Goal: Information Seeking & Learning: Find specific fact

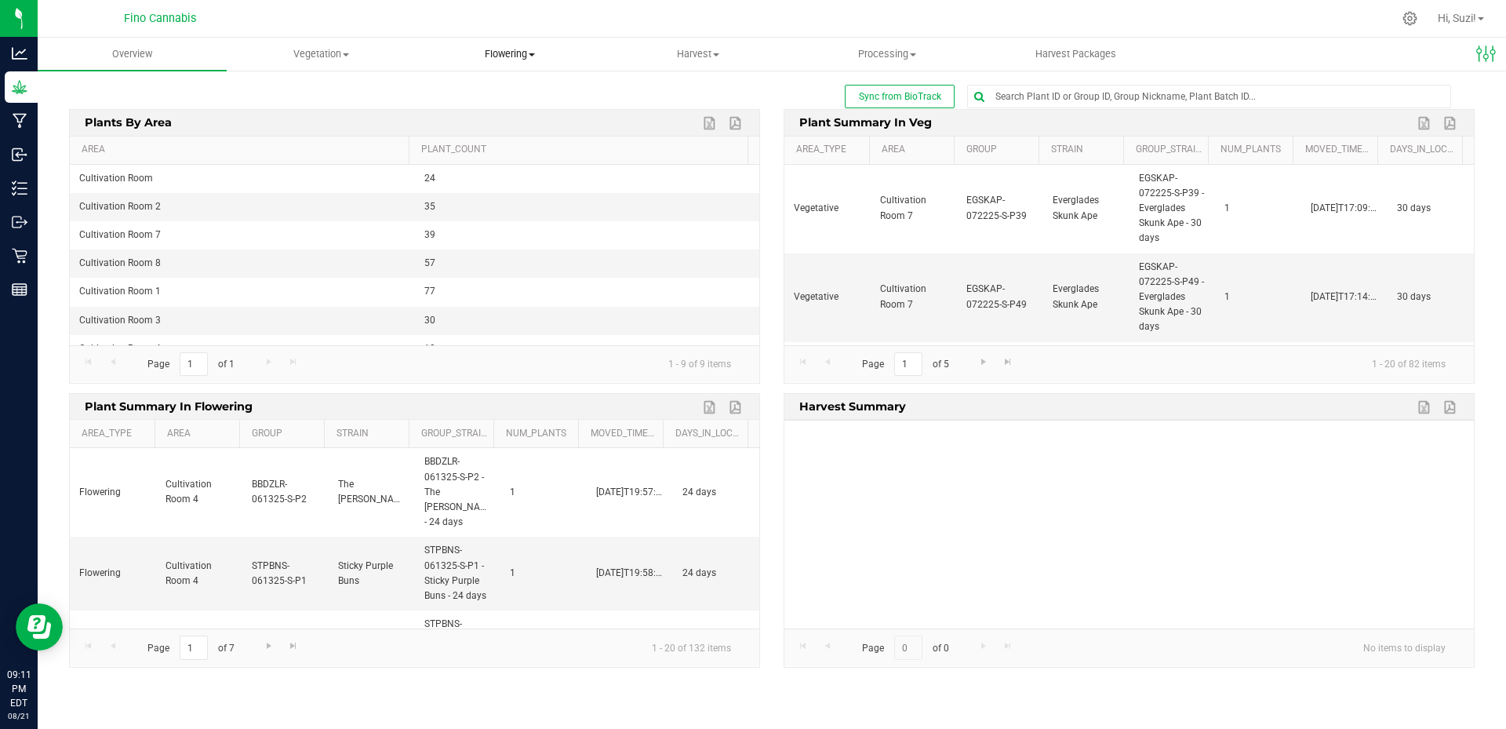
click at [530, 56] on span "Flowering" at bounding box center [510, 54] width 188 height 14
click at [502, 114] on span "Flowering groups" at bounding box center [480, 113] width 130 height 13
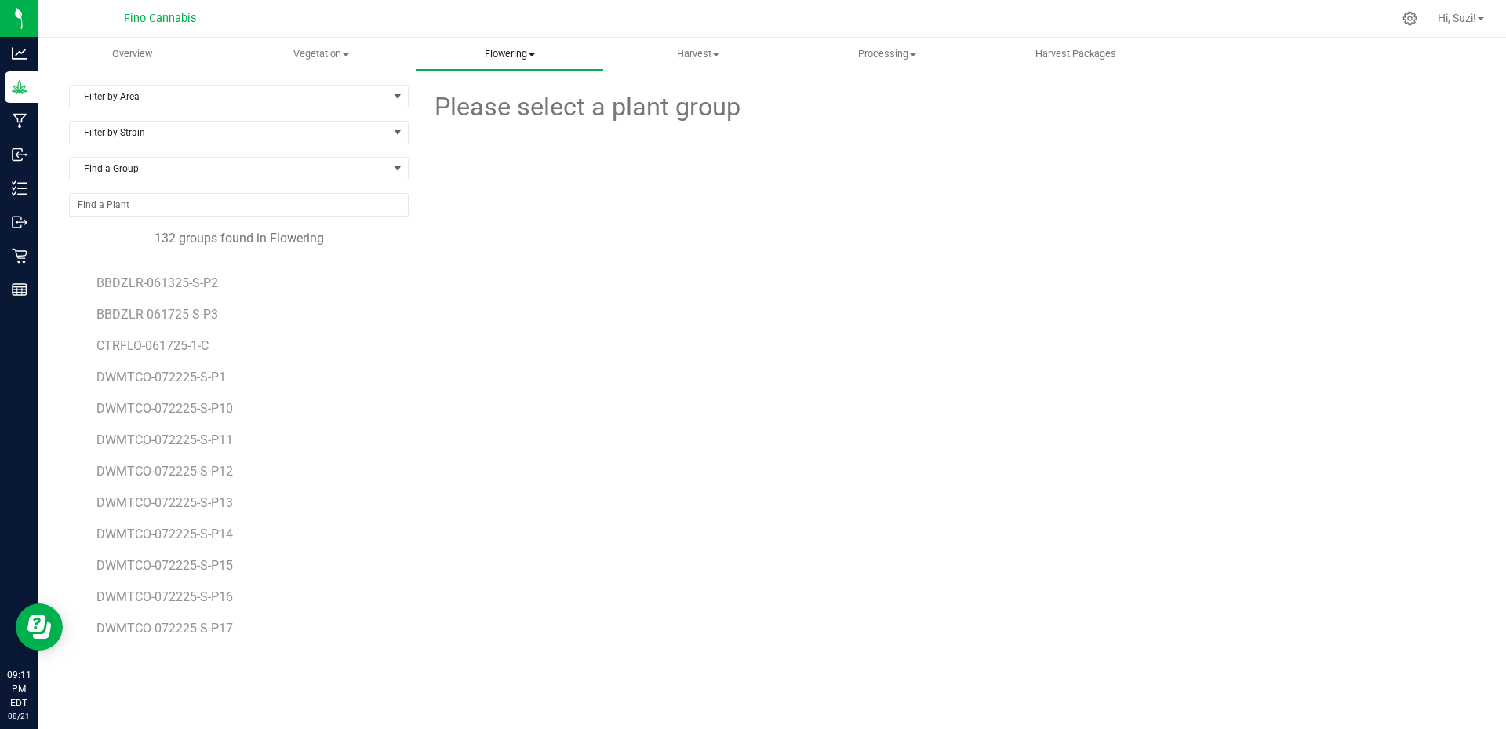
click at [535, 53] on span at bounding box center [532, 54] width 6 height 3
click at [515, 133] on span "Flowering plants" at bounding box center [478, 132] width 127 height 13
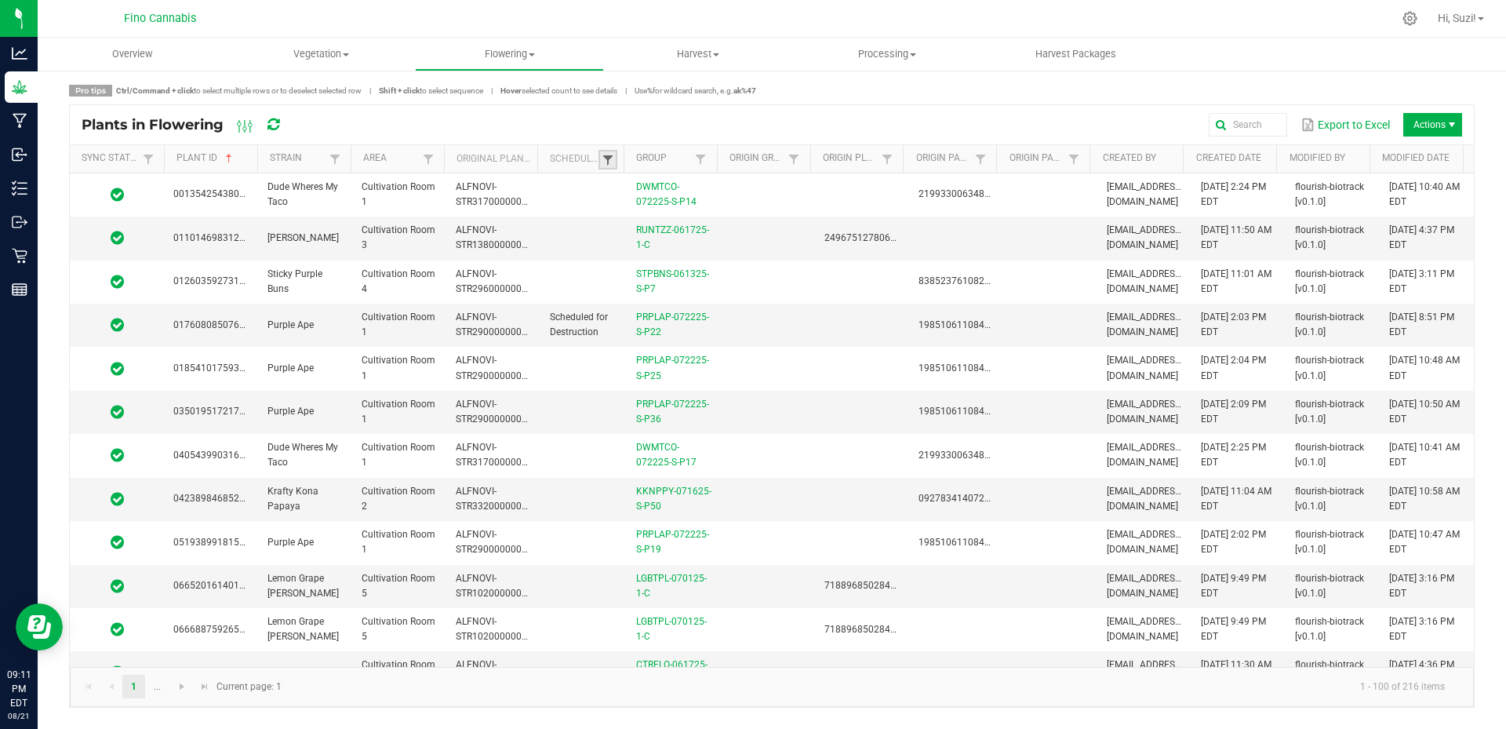
click at [605, 160] on span at bounding box center [608, 160] width 13 height 13
click at [620, 226] on li "Scheduled" at bounding box center [685, 225] width 152 height 20
checkbox input "true"
click at [724, 277] on button "Filter" at bounding box center [731, 280] width 78 height 35
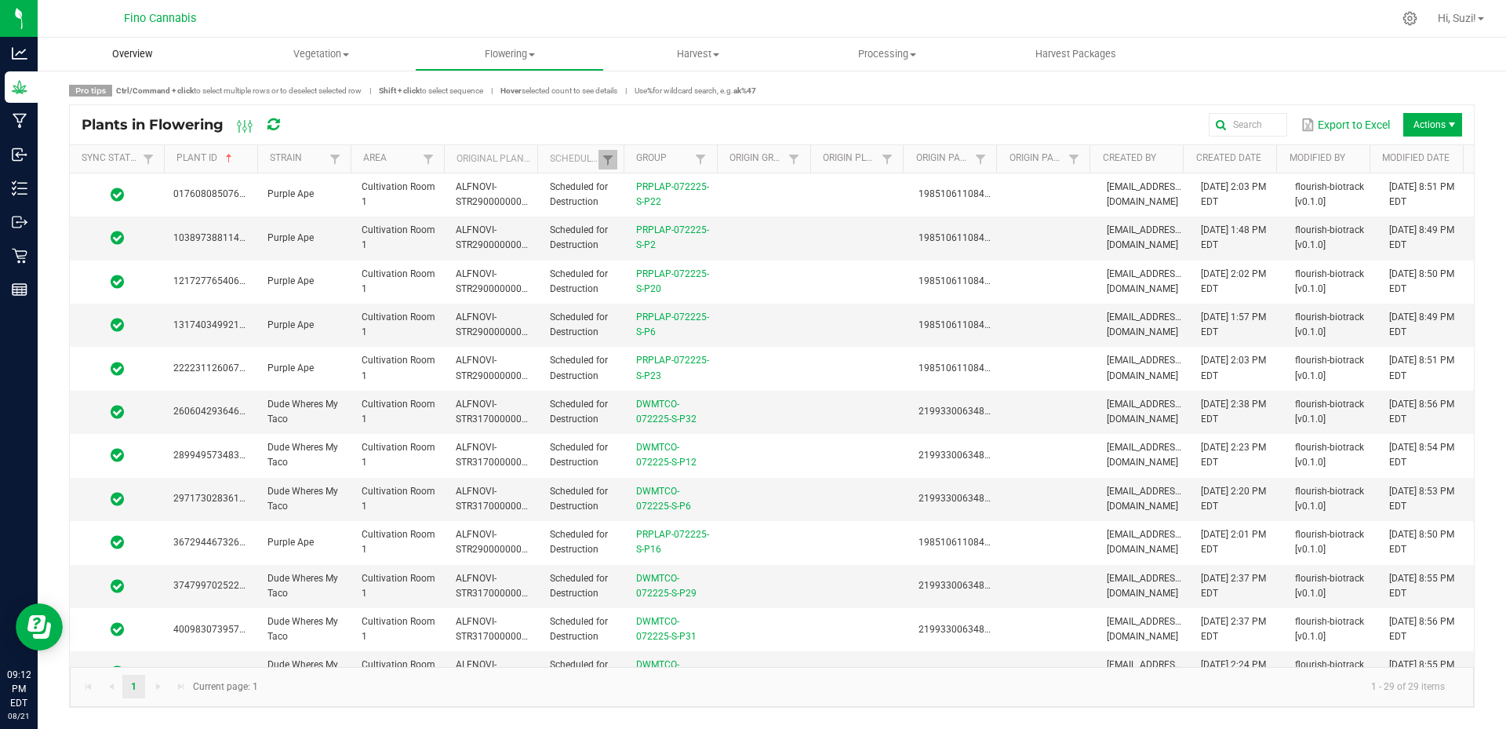
click at [143, 56] on span "Overview" at bounding box center [132, 54] width 82 height 14
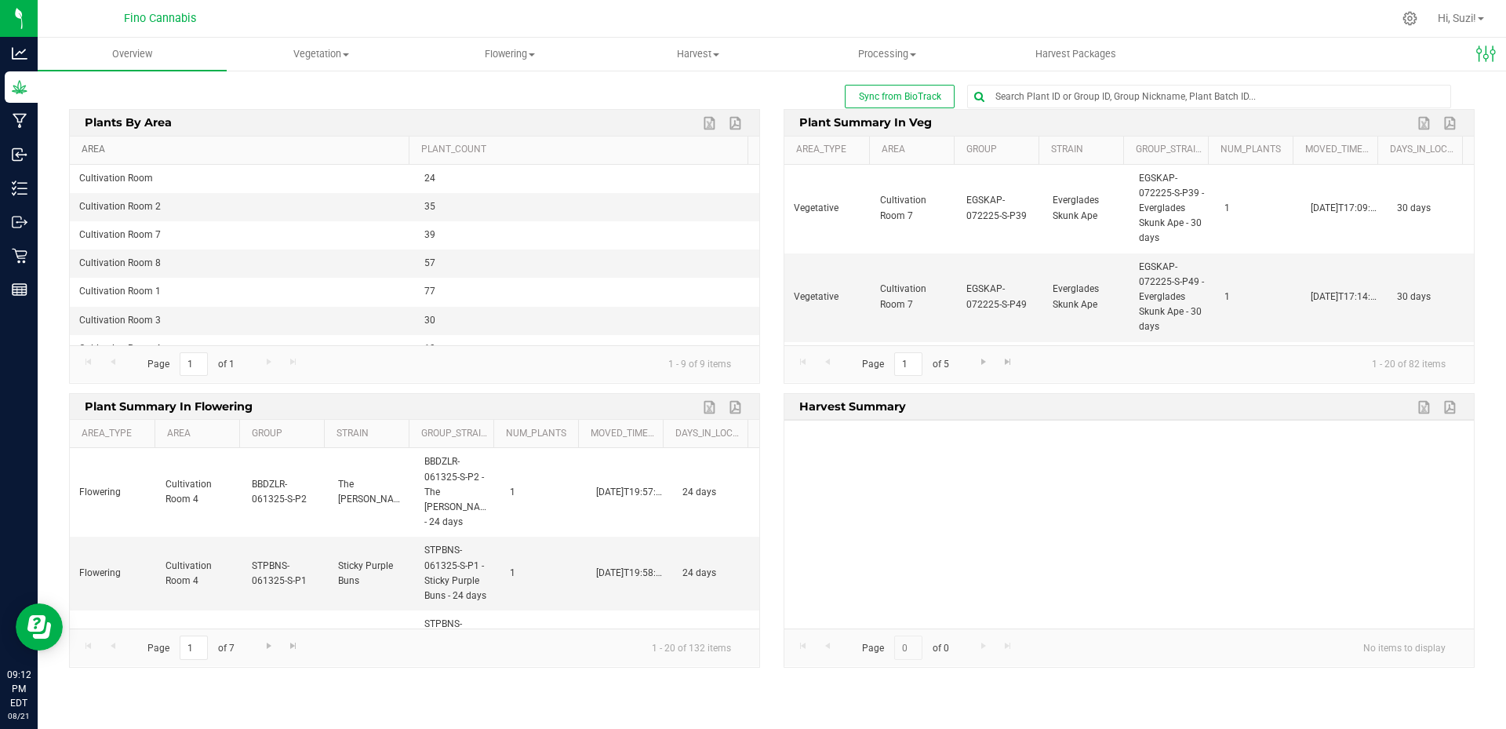
click at [100, 144] on link "Area" at bounding box center [242, 150] width 321 height 13
click at [529, 52] on span "Flowering" at bounding box center [510, 54] width 188 height 14
click at [526, 135] on span "Flowering plants" at bounding box center [478, 132] width 127 height 13
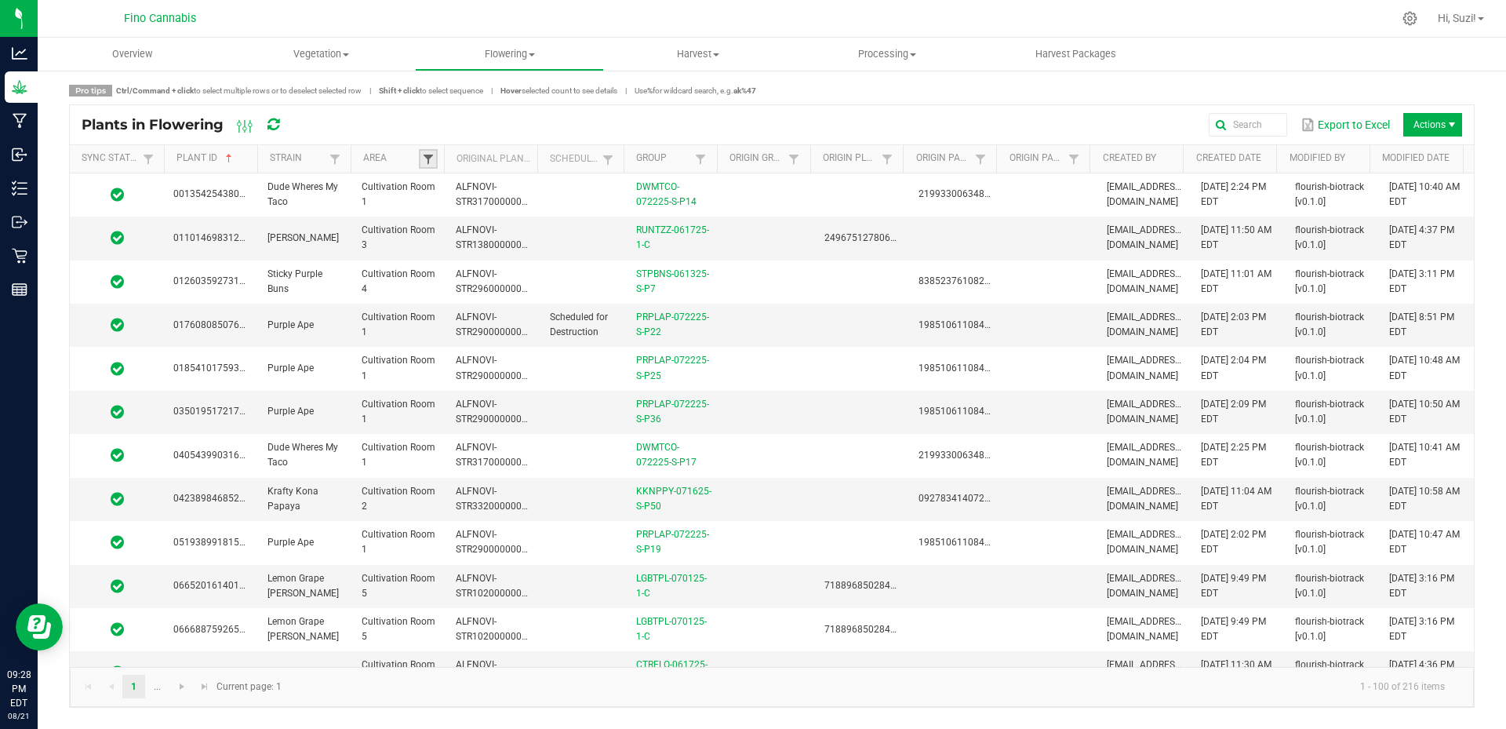
click at [425, 163] on span at bounding box center [428, 159] width 13 height 13
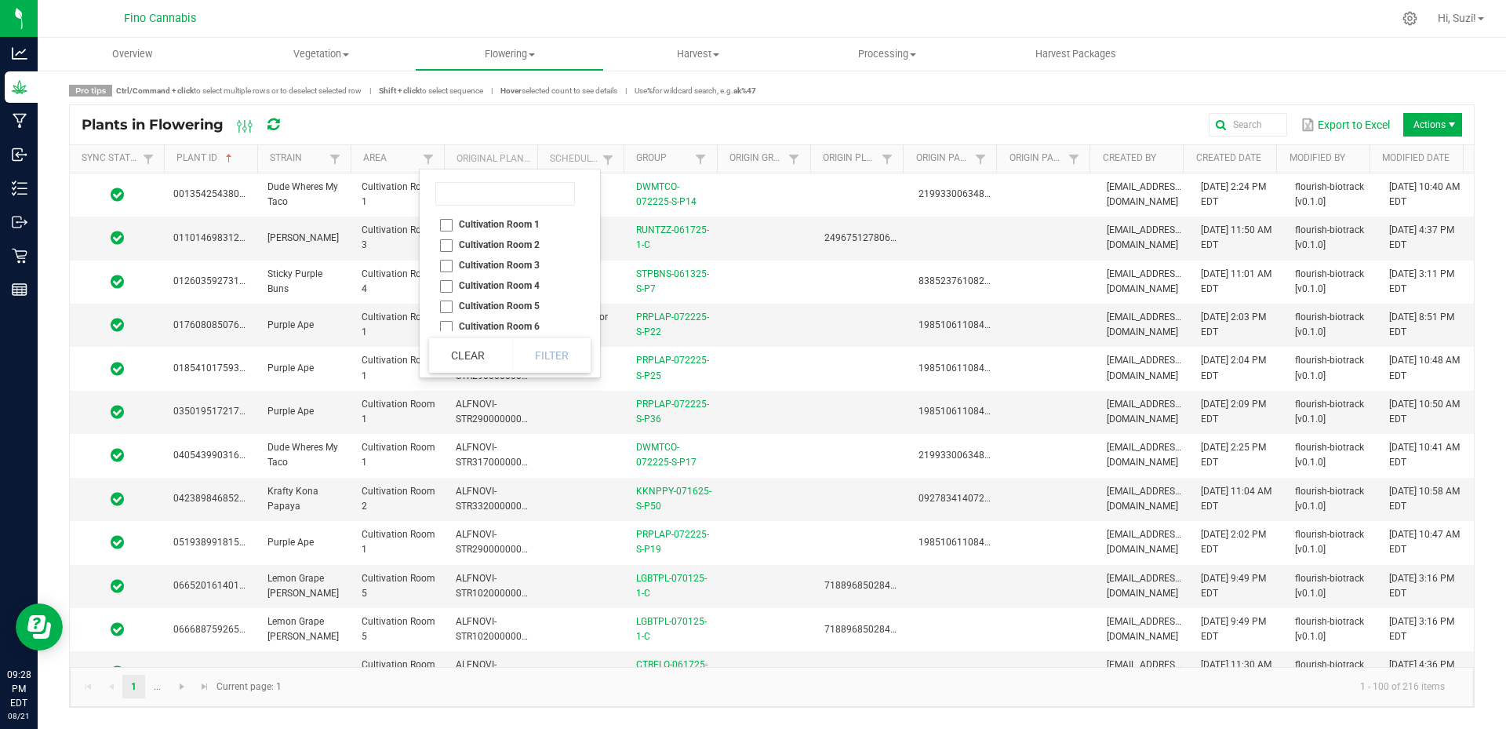
click at [443, 230] on li "Cultivation Room 1" at bounding box center [505, 224] width 152 height 20
checkbox 1 "true"
click at [577, 359] on button "Filter" at bounding box center [551, 355] width 78 height 35
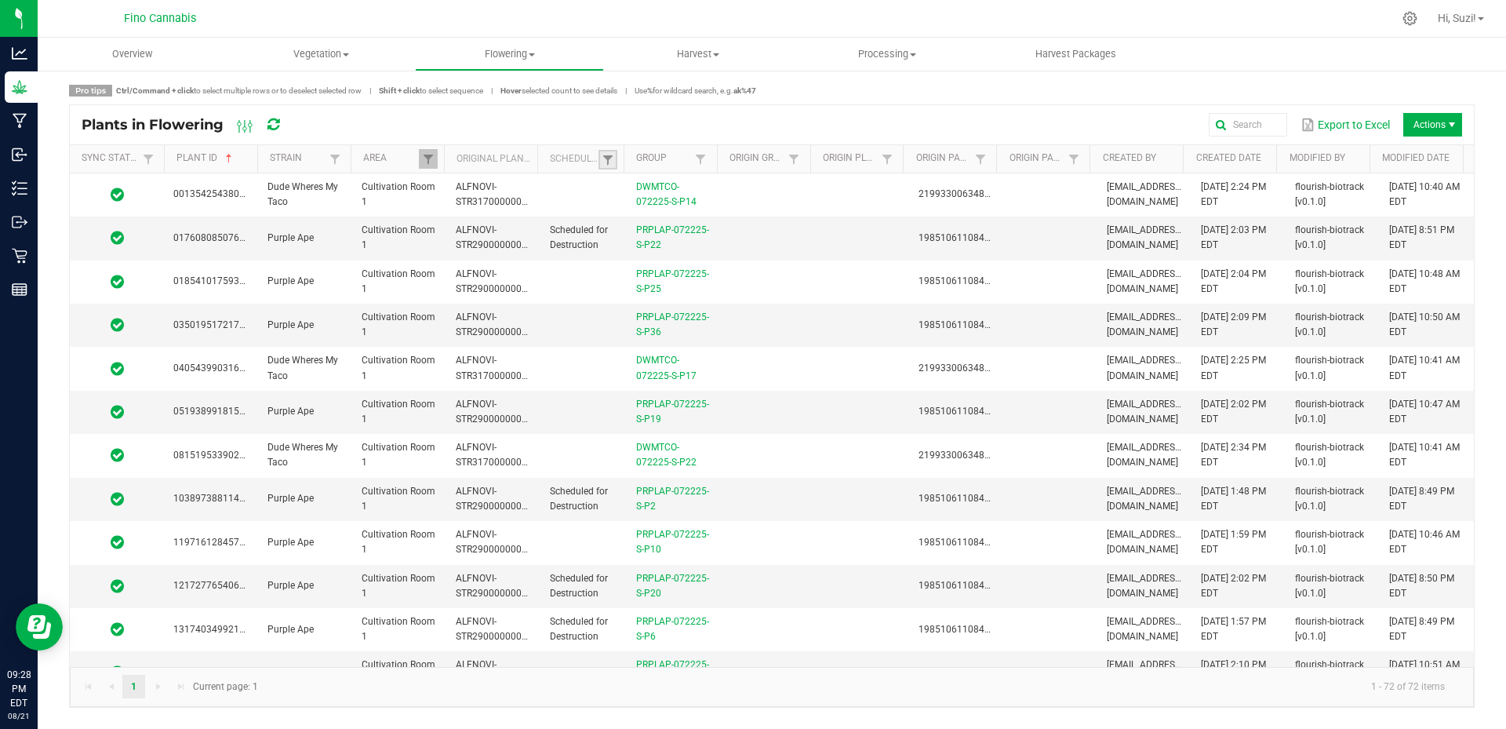
click at [615, 157] on link at bounding box center [608, 160] width 19 height 20
click at [625, 248] on li "Not Scheduled" at bounding box center [685, 245] width 152 height 20
checkbox Scheduled "true"
click at [719, 279] on button "Filter" at bounding box center [731, 280] width 78 height 35
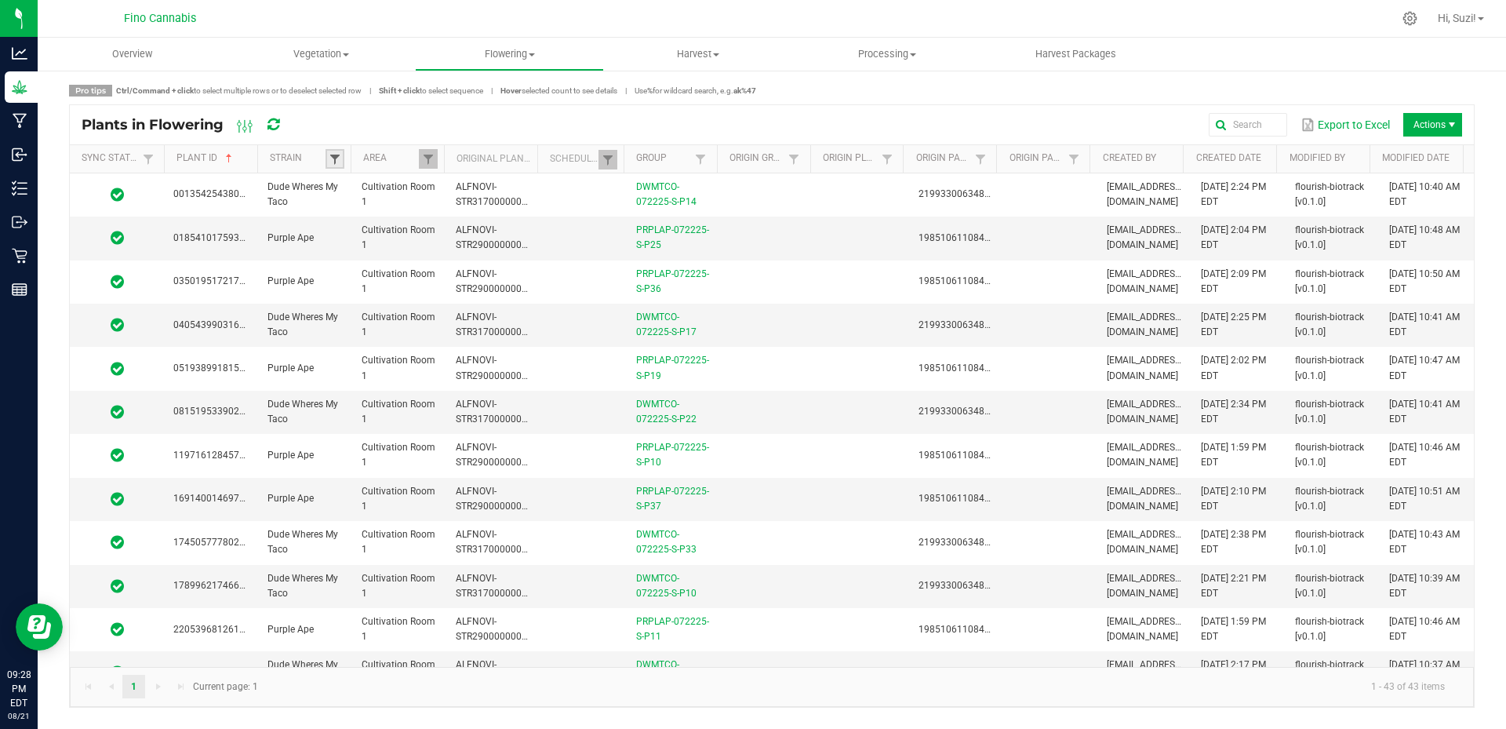
click at [331, 165] on span at bounding box center [335, 159] width 13 height 13
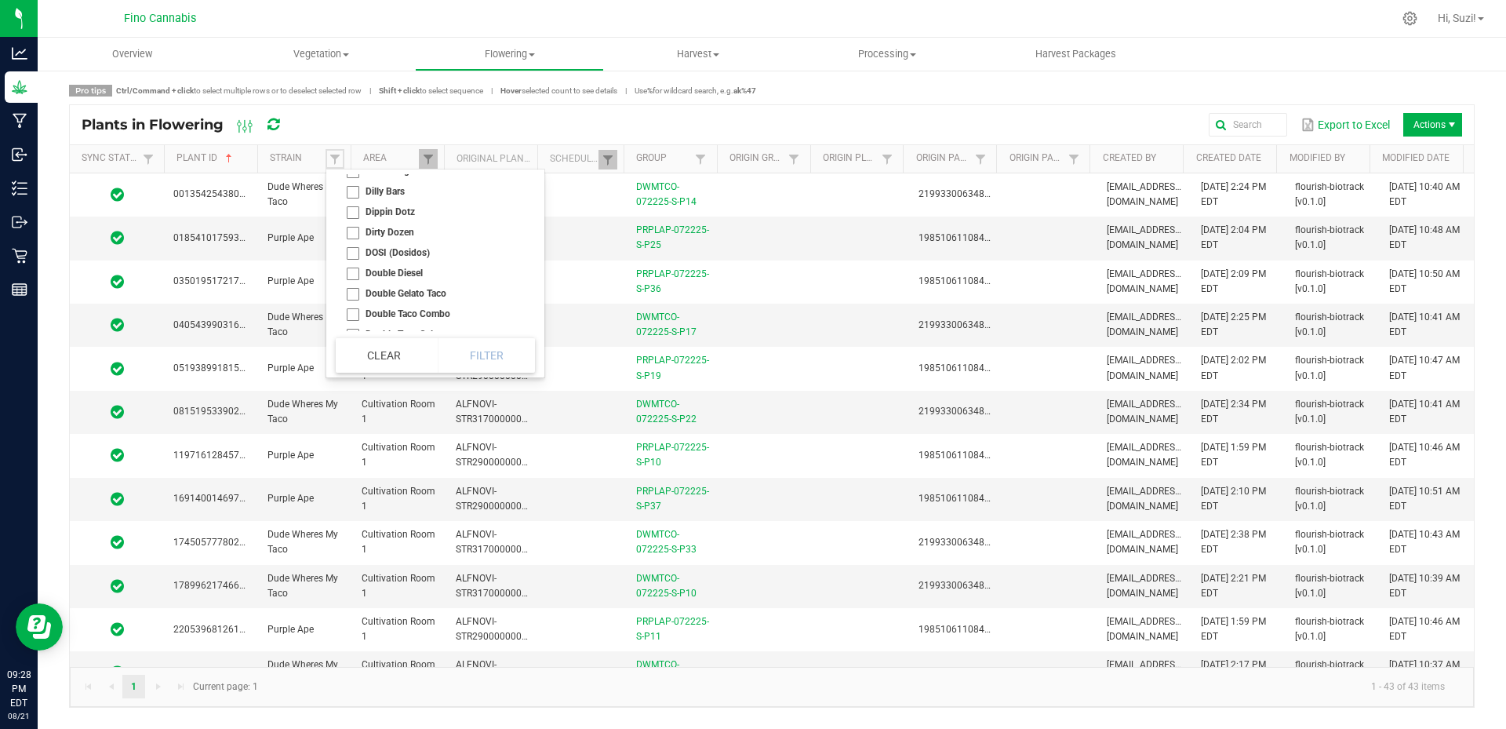
scroll to position [1805, 0]
click at [355, 297] on li "Dude Wheres My Taco" at bounding box center [431, 296] width 190 height 20
checkbox Taco "true"
click at [503, 350] on button "Filter" at bounding box center [486, 355] width 97 height 35
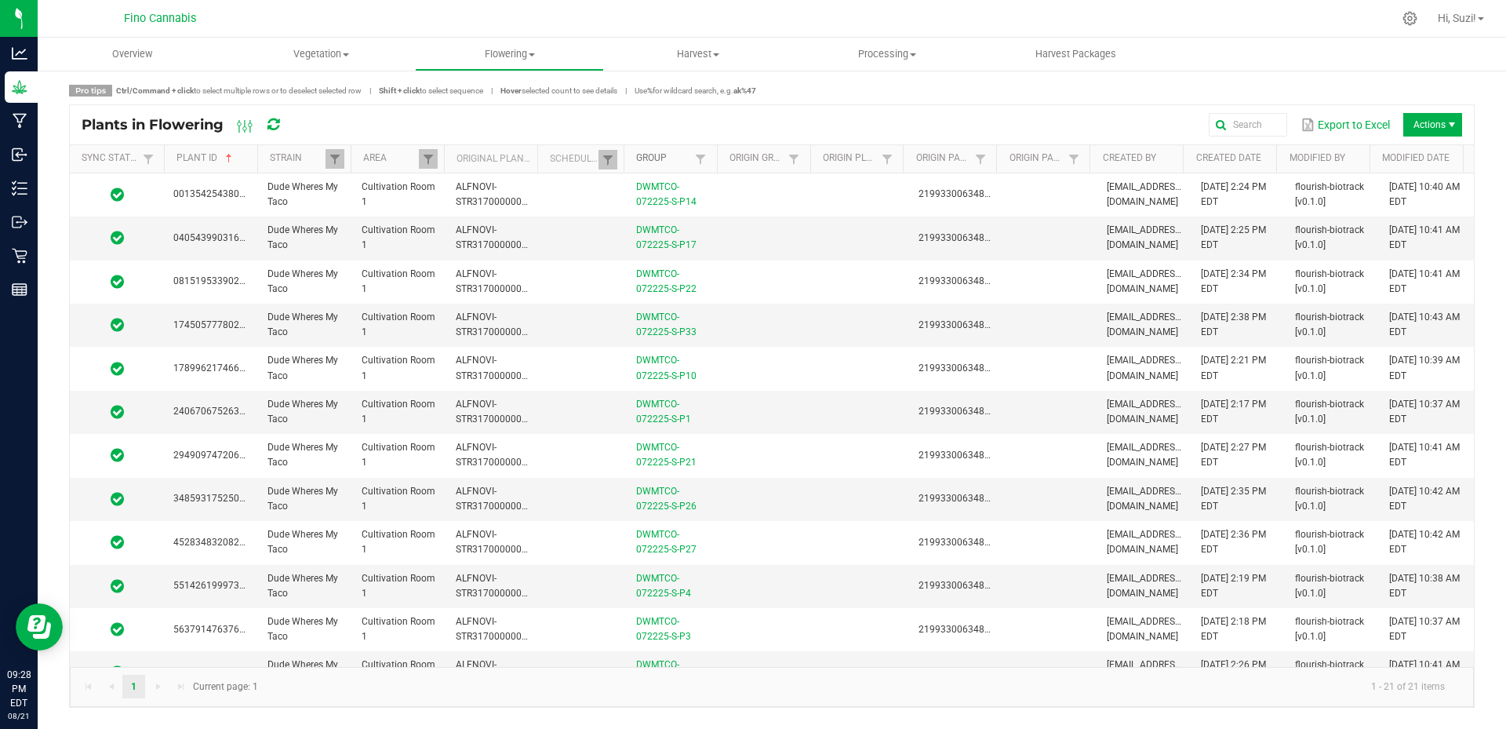
click at [665, 159] on link "Group" at bounding box center [663, 158] width 55 height 13
click at [1360, 122] on button "Export to Excel" at bounding box center [1345, 124] width 97 height 27
click at [339, 158] on span at bounding box center [335, 159] width 13 height 13
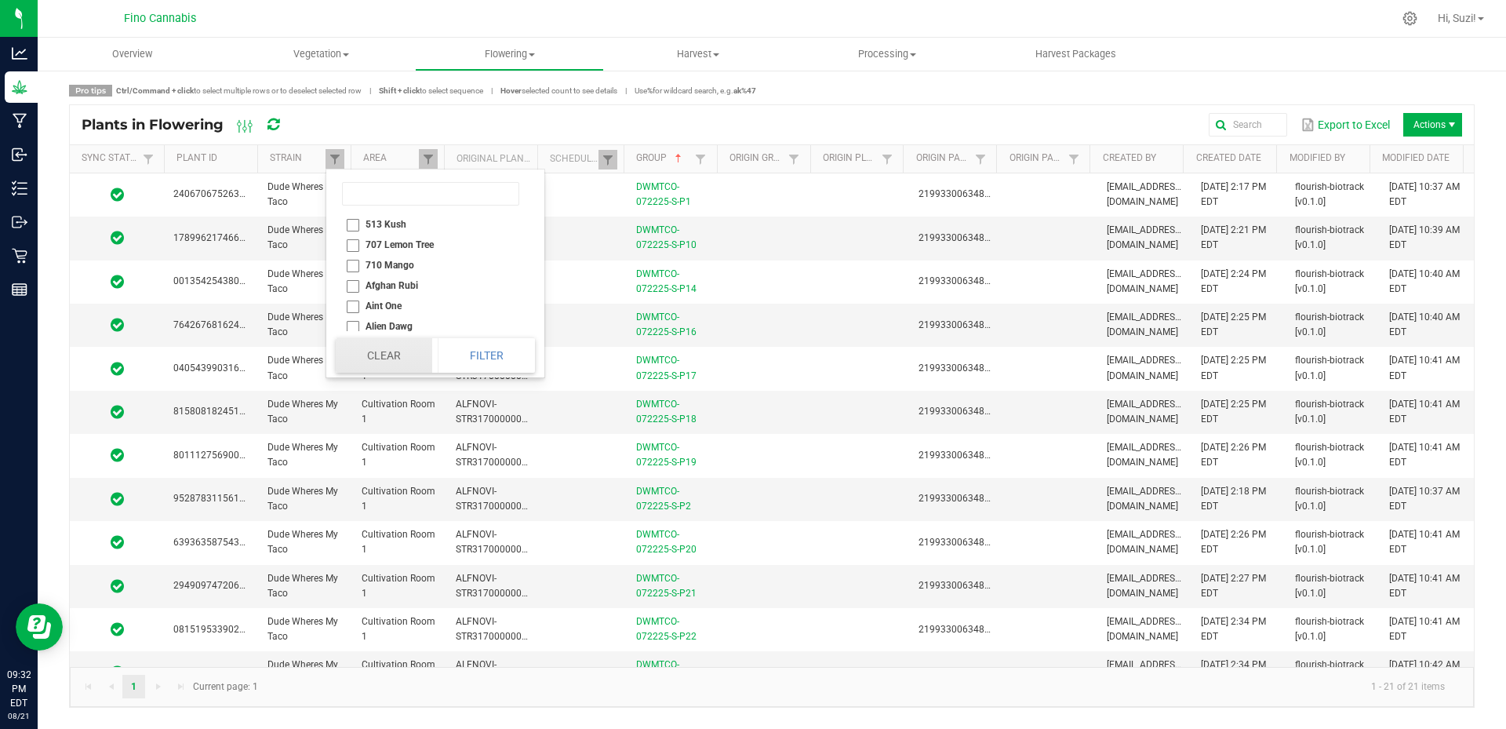
click at [385, 352] on button "Clear" at bounding box center [384, 355] width 97 height 35
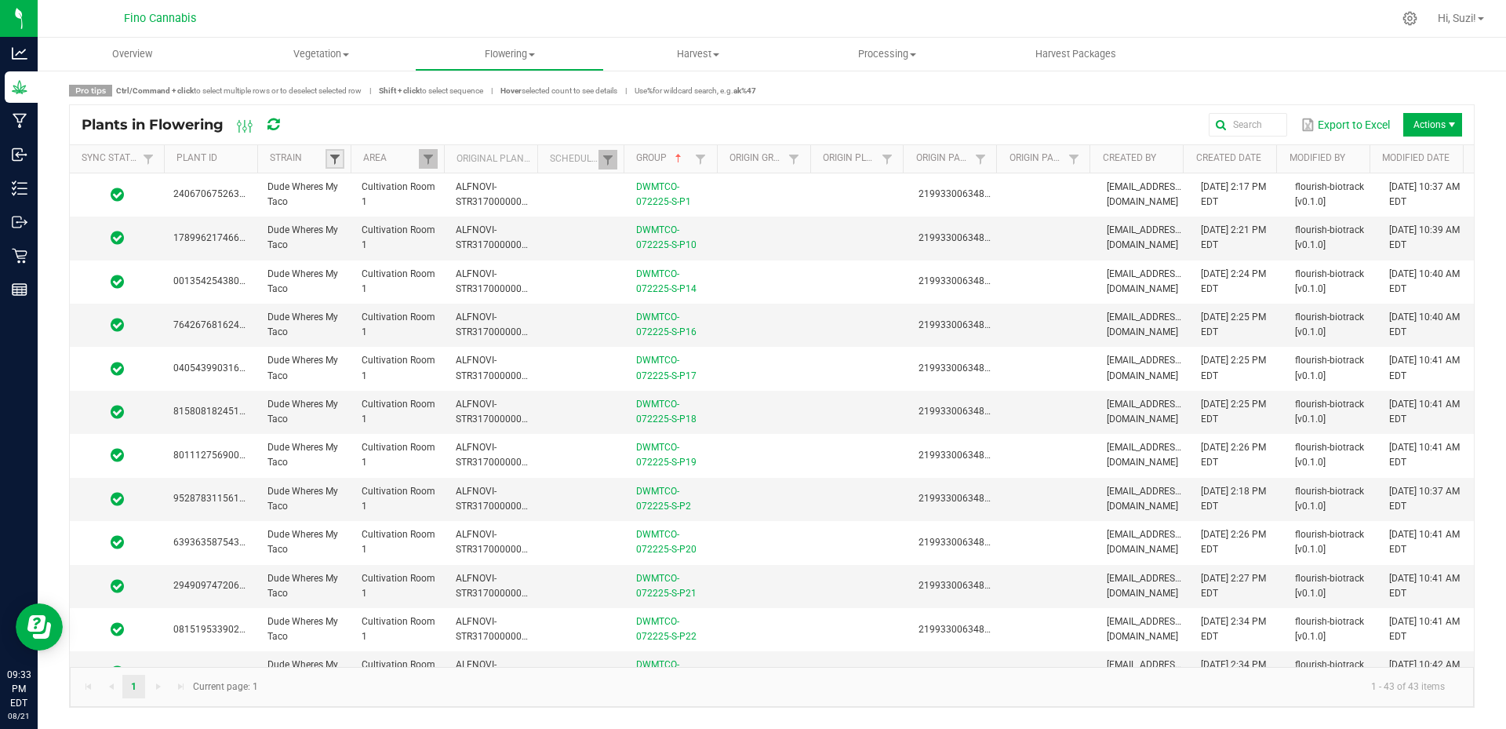
click at [333, 158] on span at bounding box center [335, 159] width 13 height 13
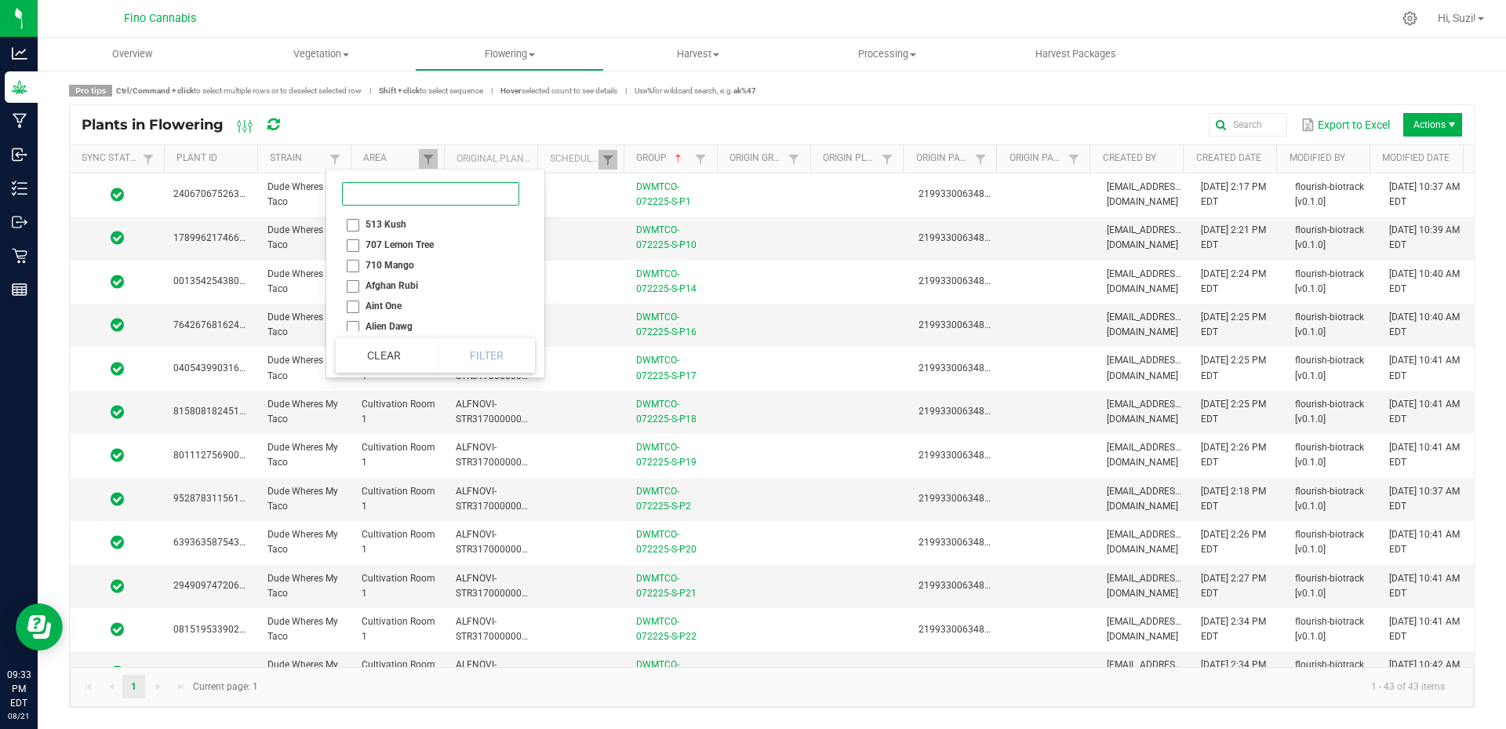
click at [356, 189] on input at bounding box center [430, 194] width 177 height 24
type input "pu"
click at [355, 264] on li "Purple Ape" at bounding box center [420, 265] width 169 height 20
checkbox Ape "true"
click at [487, 362] on button "Filter" at bounding box center [471, 355] width 86 height 35
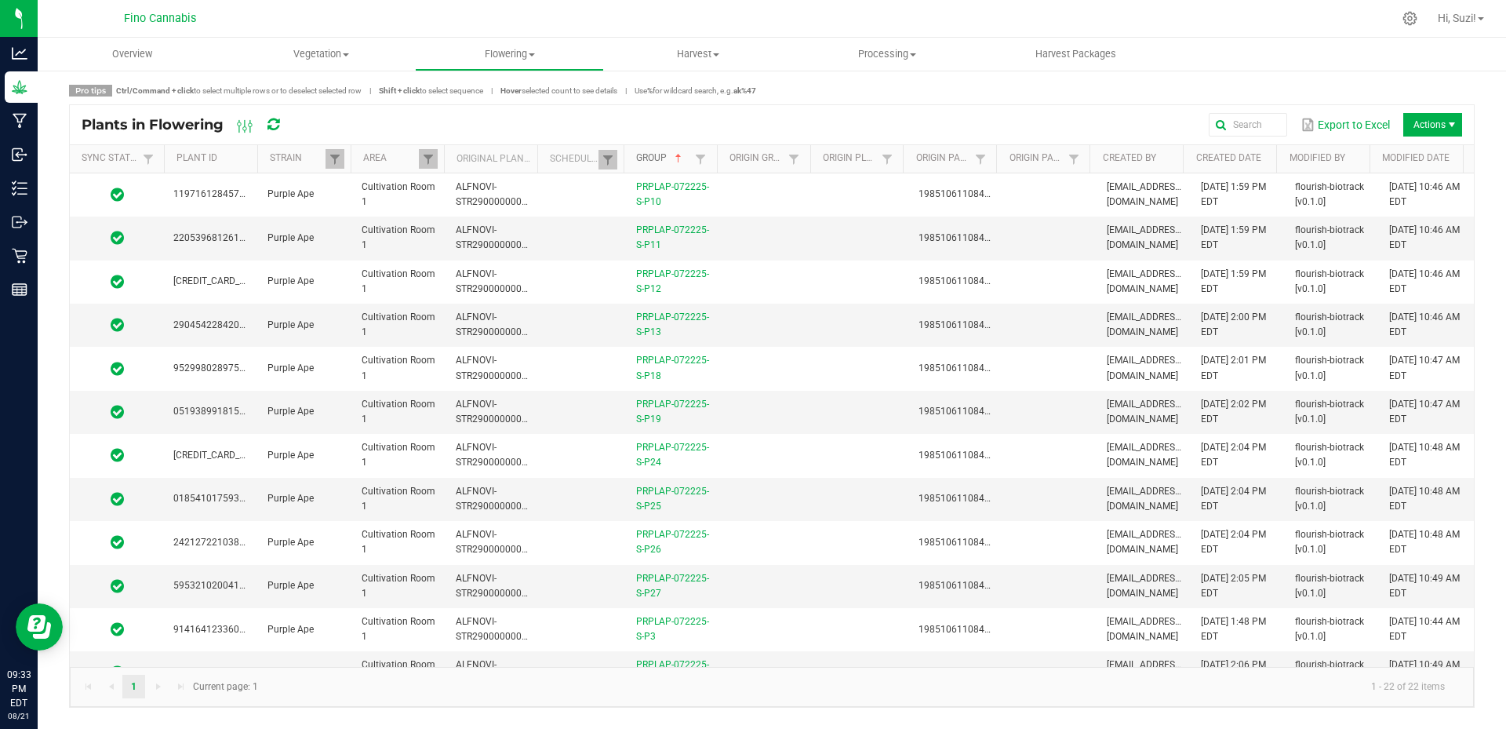
click at [650, 158] on link "Group" at bounding box center [663, 158] width 55 height 13
click at [662, 159] on link "Group" at bounding box center [663, 158] width 55 height 13
click at [659, 158] on link "Group" at bounding box center [663, 158] width 55 height 13
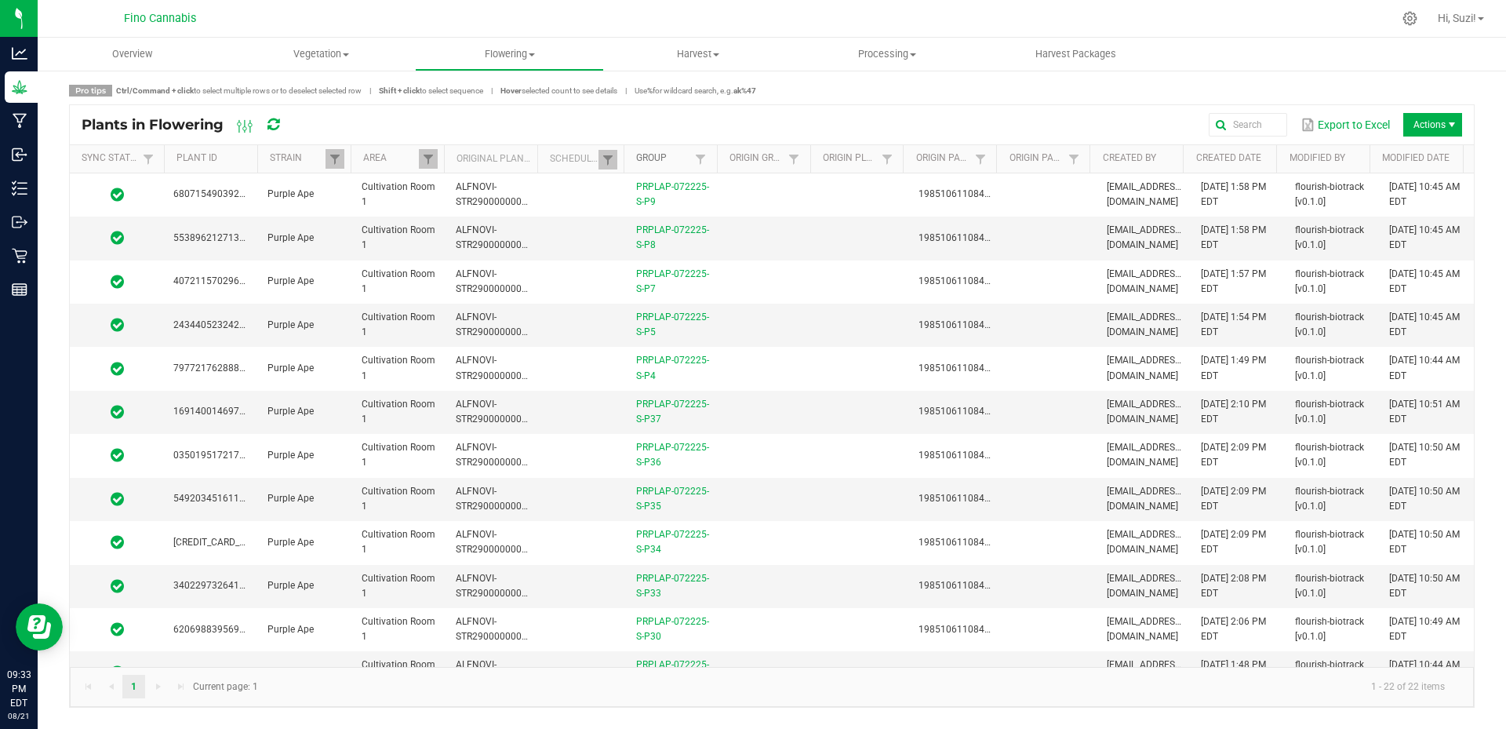
click at [659, 158] on link "Group" at bounding box center [663, 158] width 55 height 13
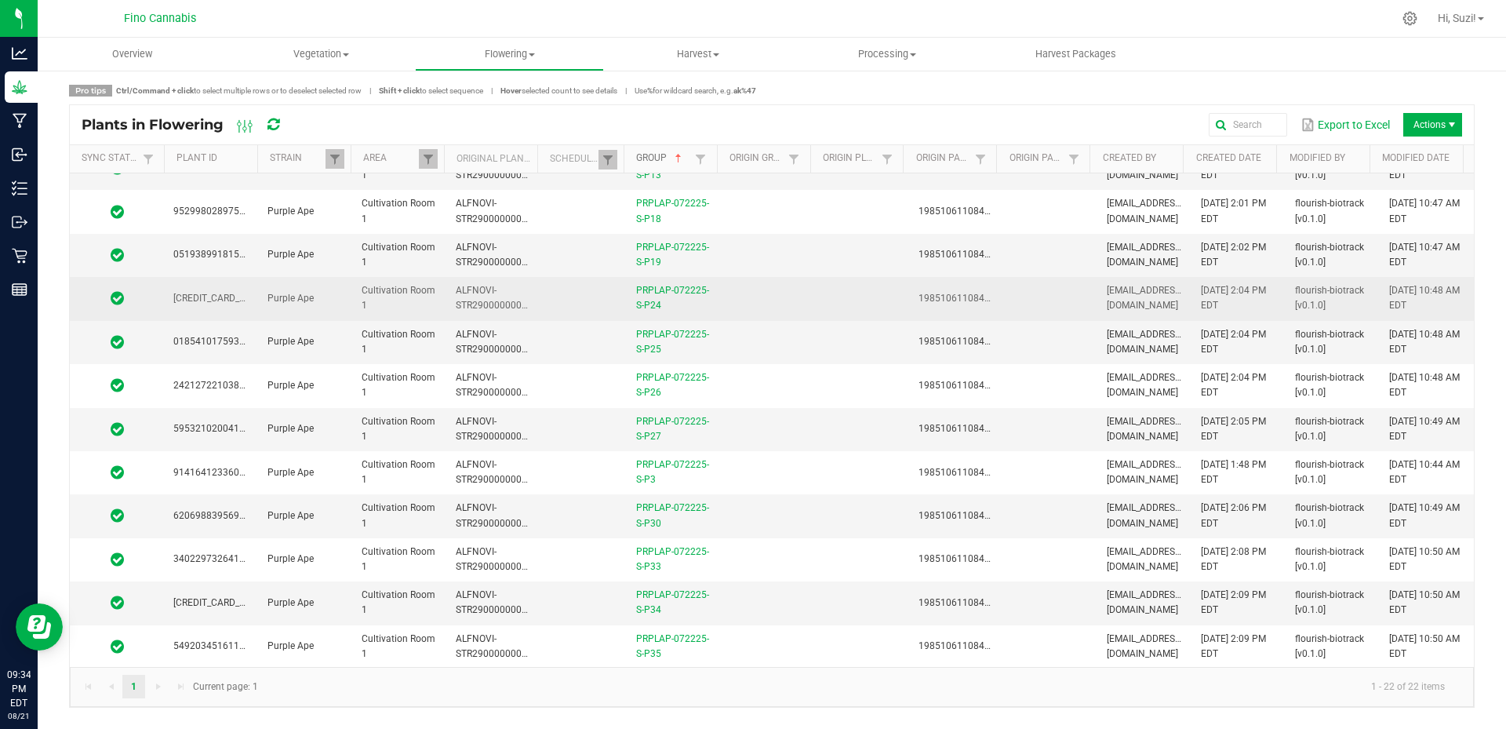
scroll to position [235, 0]
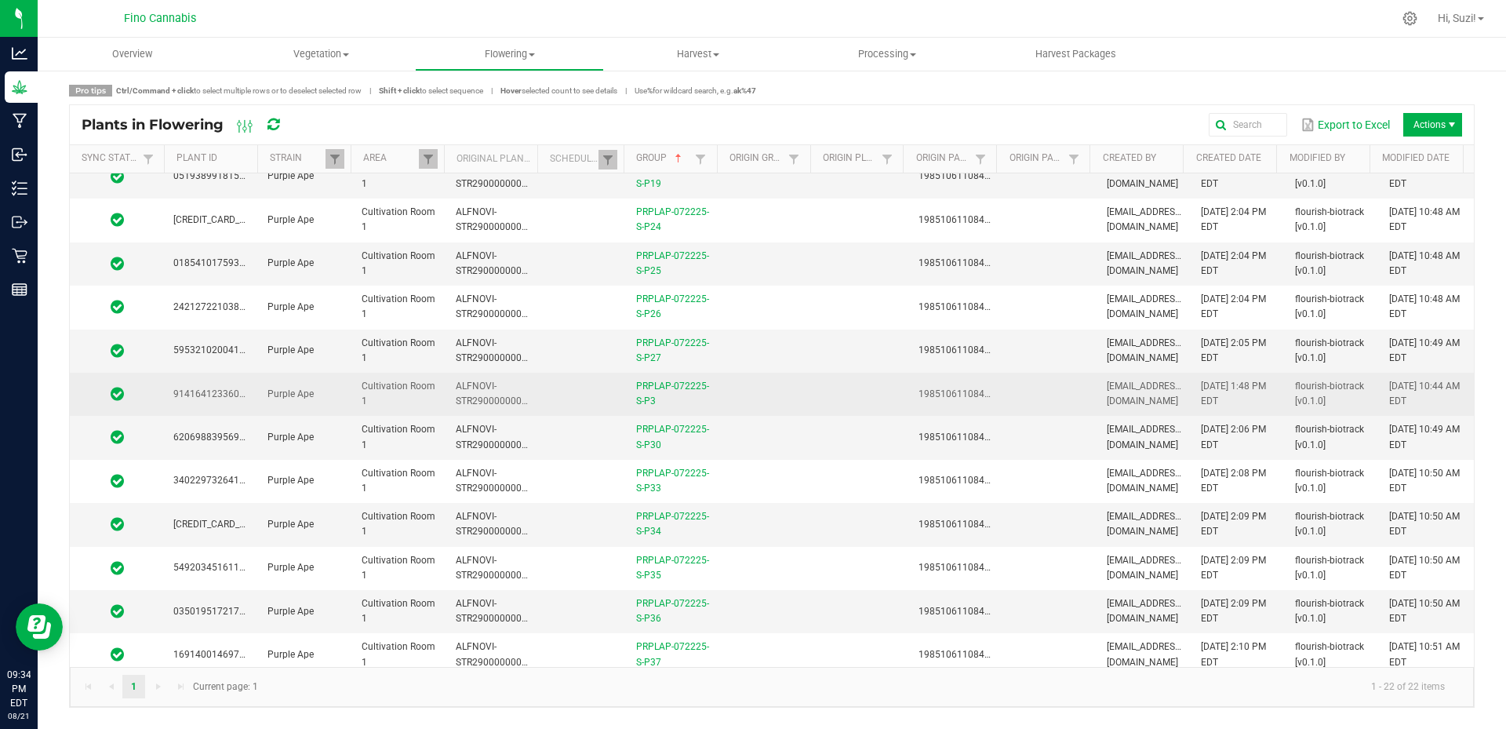
drag, startPoint x: 668, startPoint y: 399, endPoint x: 599, endPoint y: 387, distance: 69.3
click at [599, 387] on tr "9141641233600249 Purple Ape Cultivation Room 1 ALFNOVI-STR29000000001 PRPLAP-07…" at bounding box center [772, 394] width 1404 height 43
copy tr "PRPLAP-072225-S-P3"
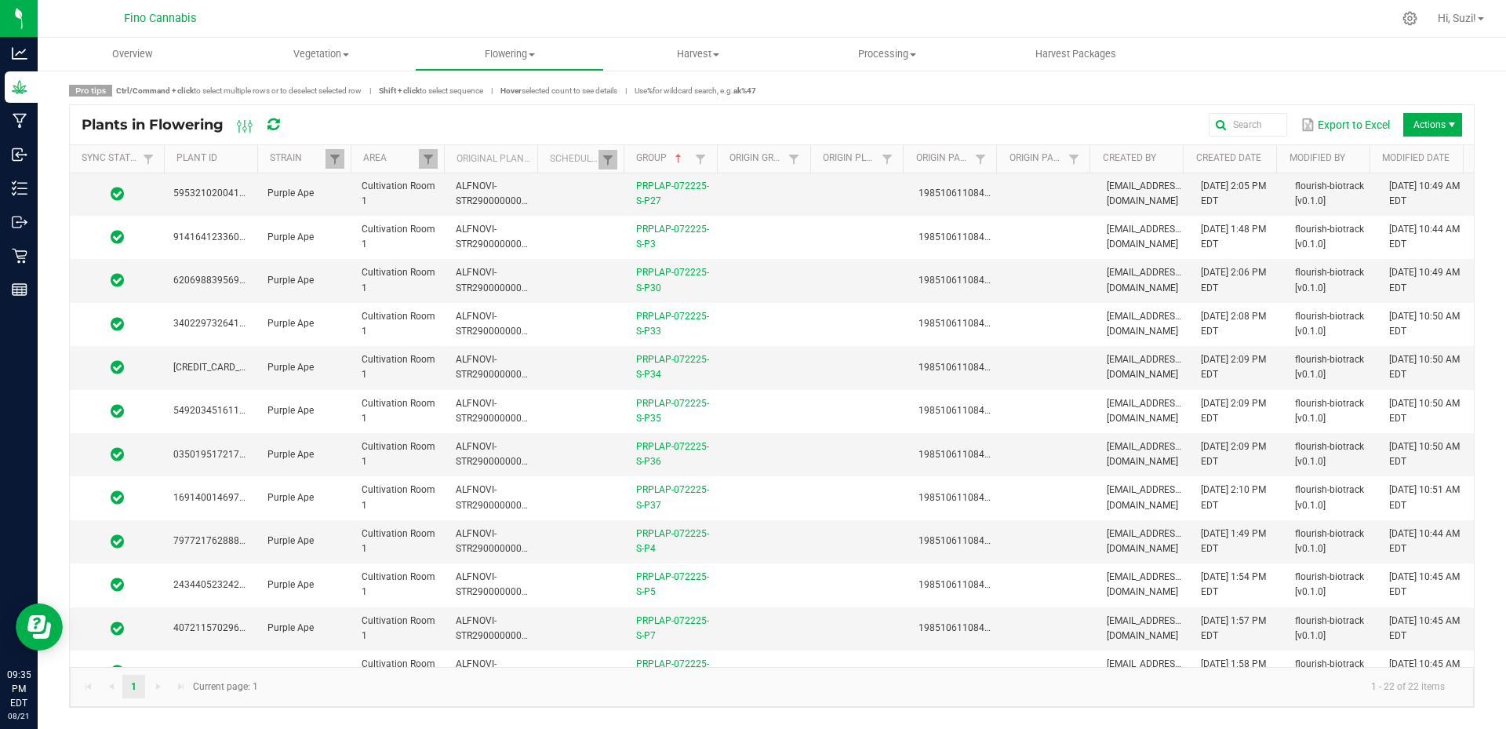
scroll to position [462, 0]
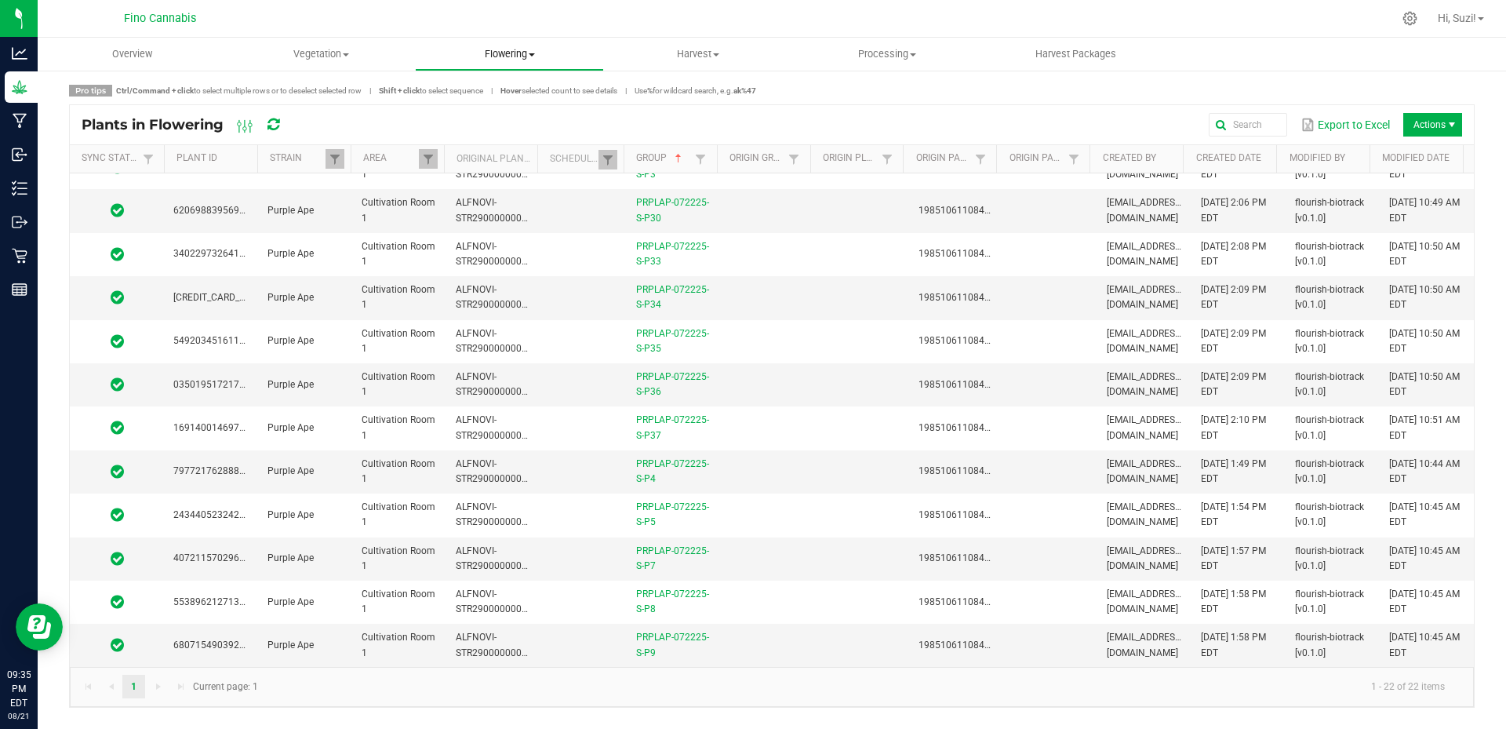
click at [534, 55] on span at bounding box center [532, 54] width 6 height 3
click at [511, 116] on span "Flowering groups" at bounding box center [480, 113] width 130 height 13
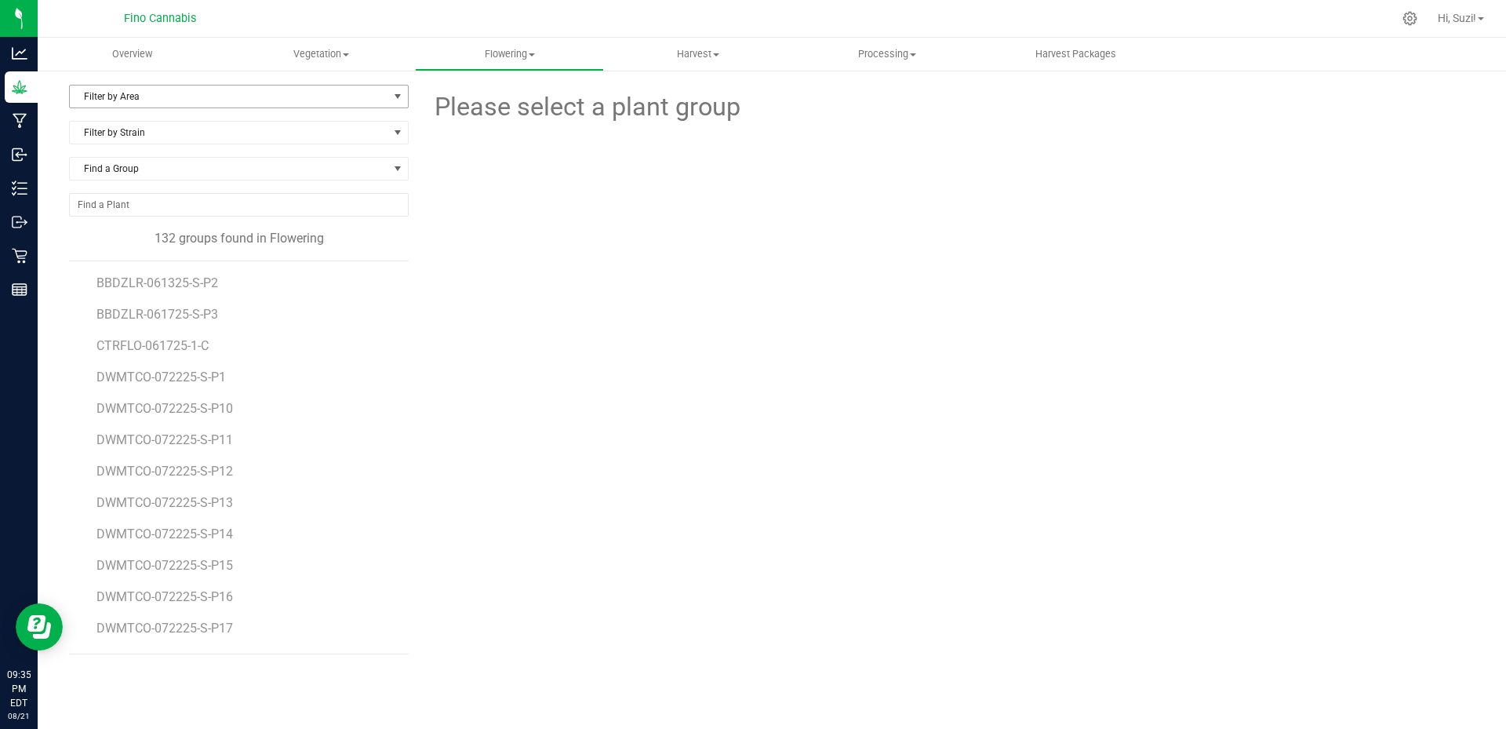
click at [297, 106] on span "Filter by Area" at bounding box center [229, 97] width 319 height 22
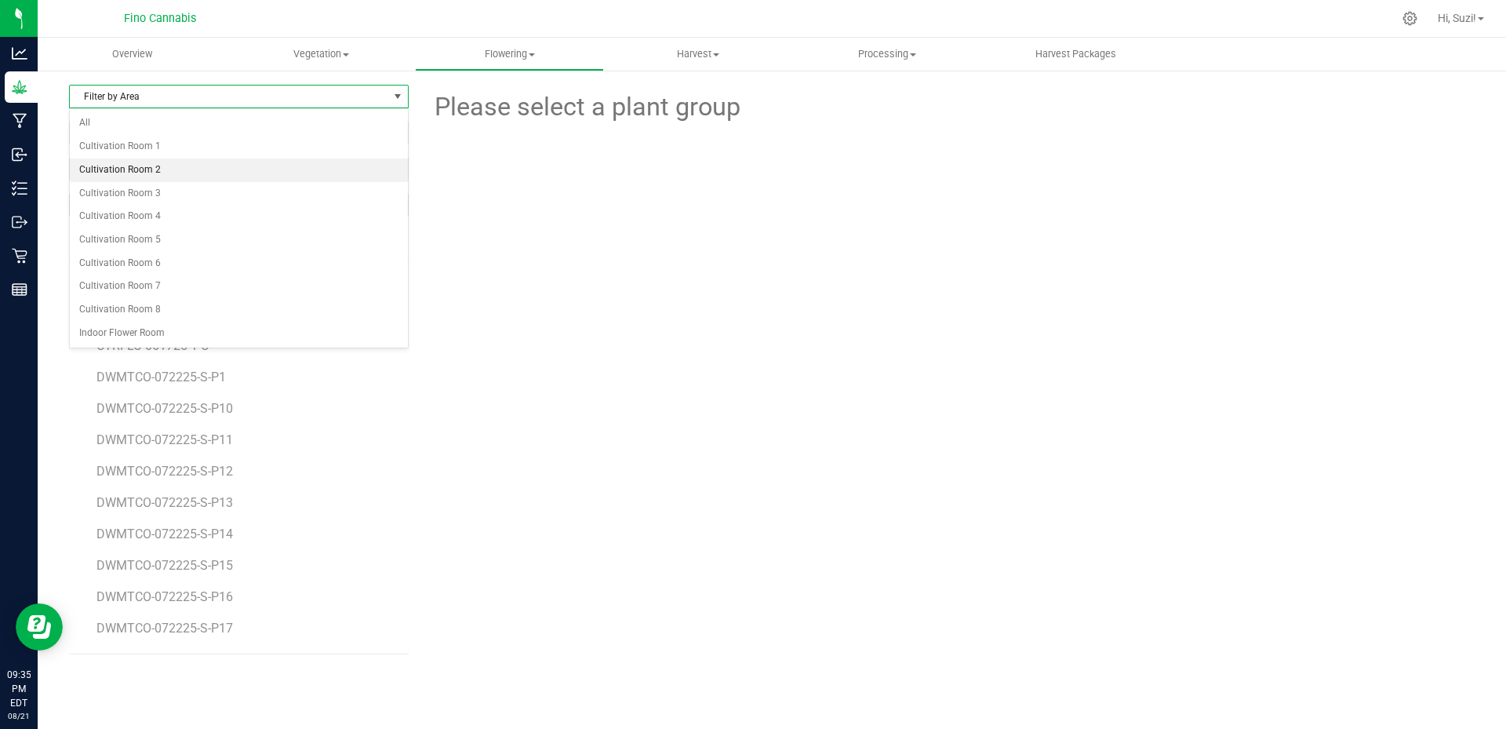
click at [275, 165] on li "Cultivation Room 2" at bounding box center [239, 170] width 338 height 24
